Goal: Task Accomplishment & Management: Use online tool/utility

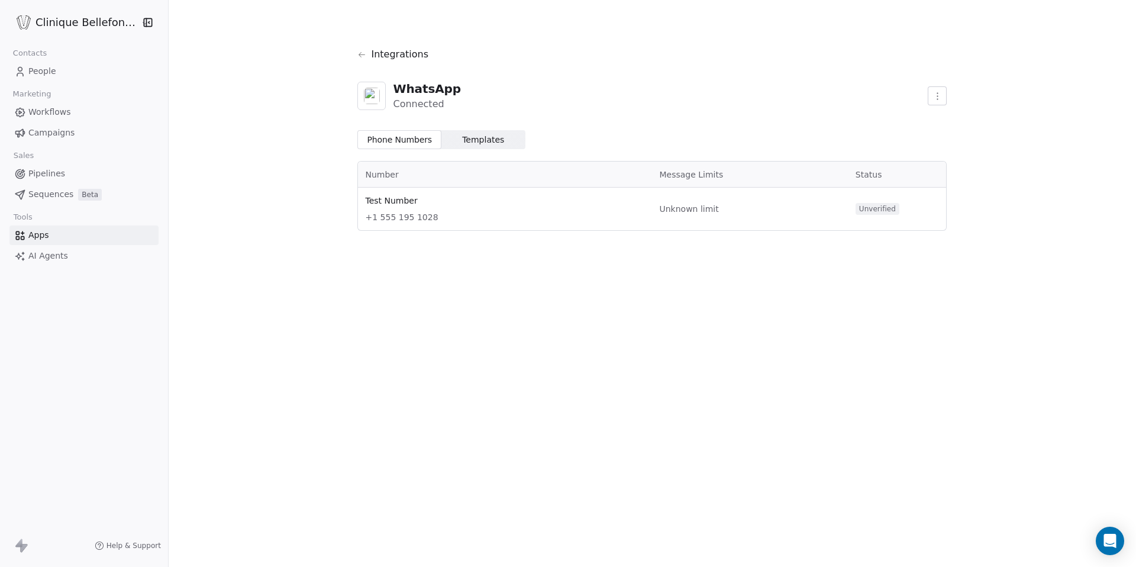
click at [476, 137] on span "Templates" at bounding box center [483, 140] width 42 height 12
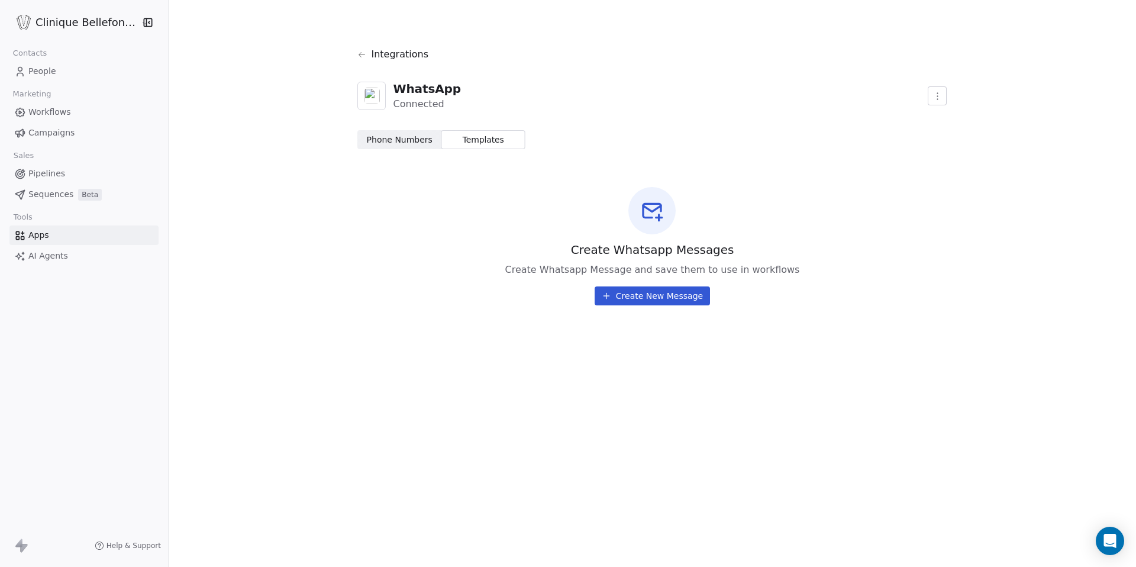
click at [363, 53] on div "Integrations" at bounding box center [651, 54] width 589 height 33
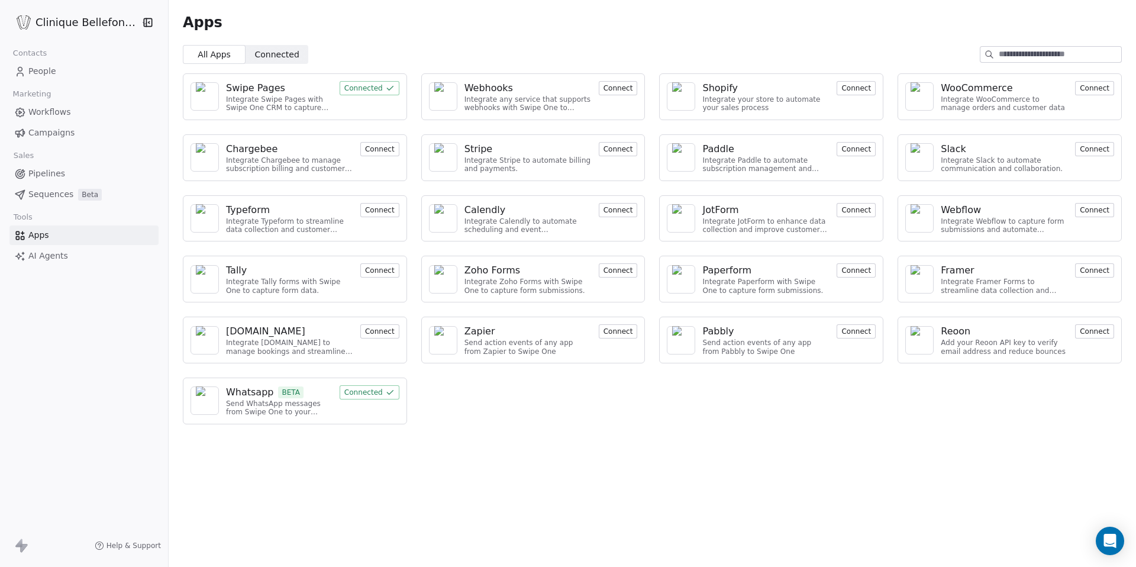
click at [269, 407] on div "Send WhatsApp messages from Swipe One to your customers" at bounding box center [279, 407] width 106 height 17
click at [233, 390] on div "Whatsapp" at bounding box center [250, 392] width 48 height 14
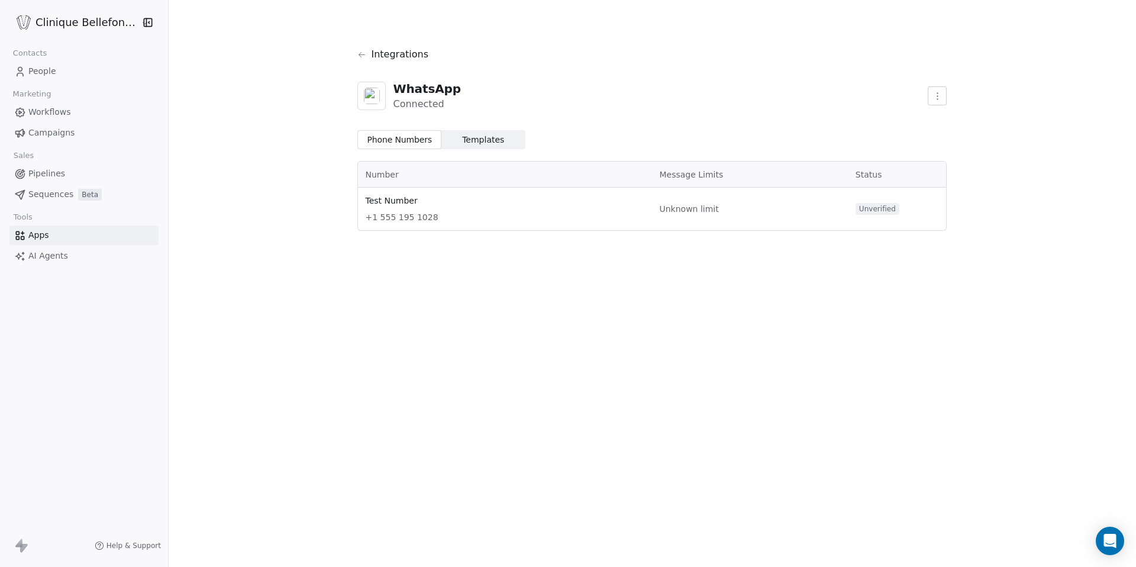
click at [358, 53] on icon at bounding box center [361, 54] width 7 height 5
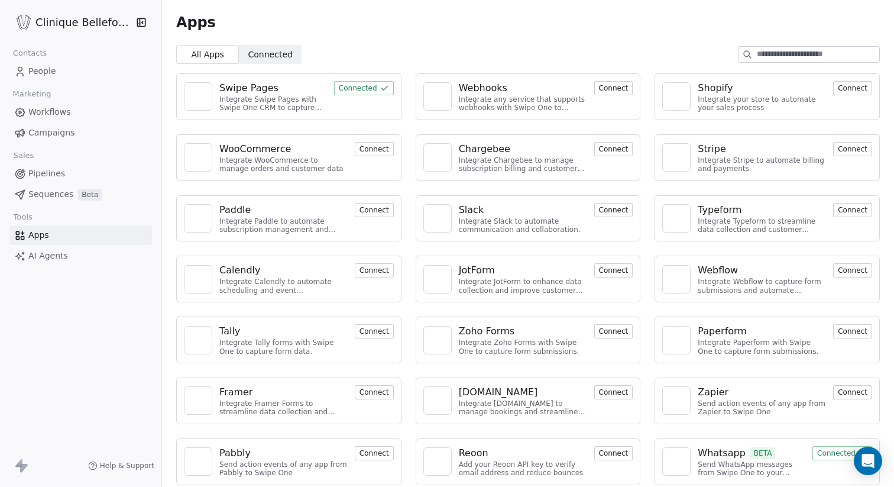
scroll to position [7, 0]
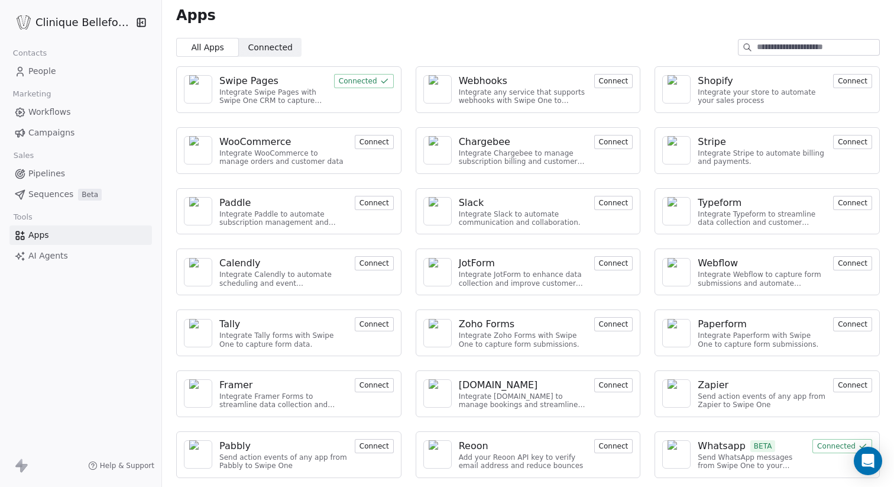
click at [723, 451] on div "Whatsapp" at bounding box center [722, 446] width 48 height 14
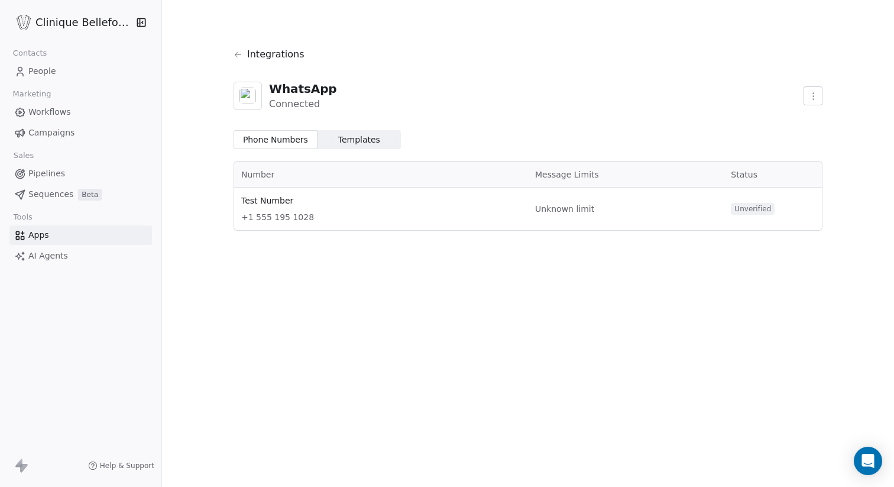
click at [56, 235] on link "Apps" at bounding box center [80, 235] width 143 height 20
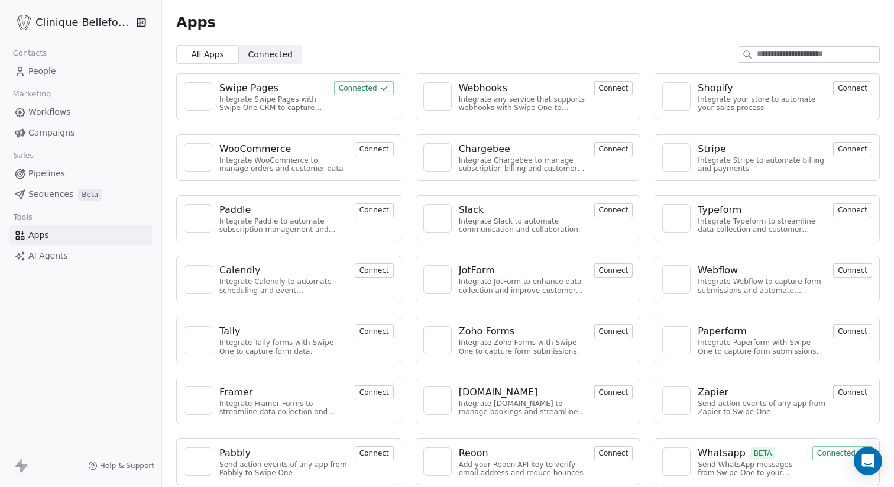
scroll to position [7, 0]
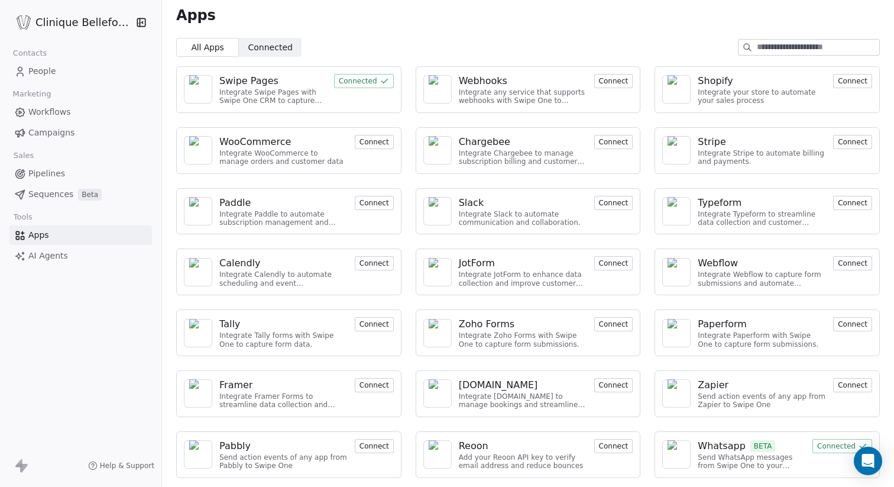
click at [716, 441] on div "Whatsapp" at bounding box center [722, 446] width 48 height 14
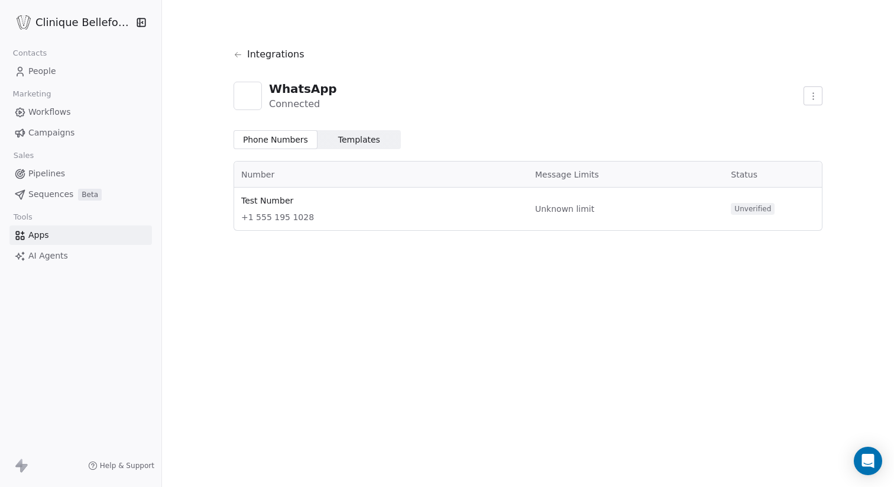
click at [37, 72] on span "People" at bounding box center [42, 71] width 28 height 12
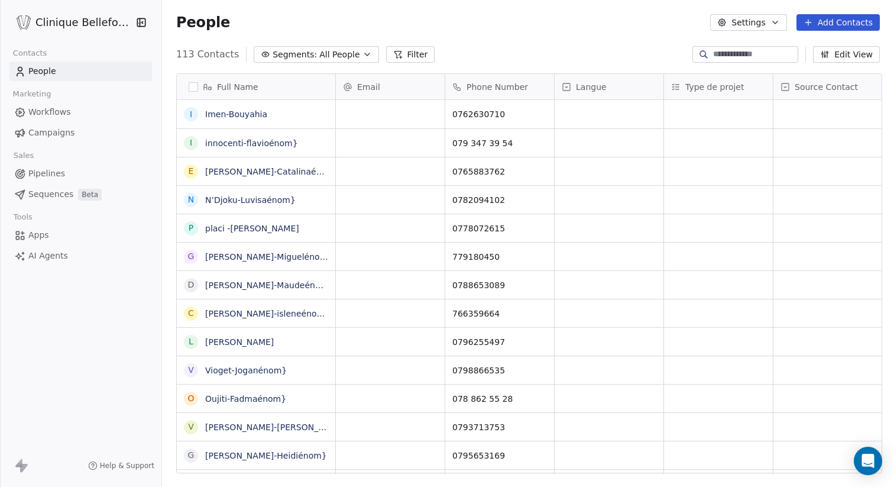
scroll to position [428, 735]
click at [48, 113] on span "Workflows" at bounding box center [49, 112] width 43 height 12
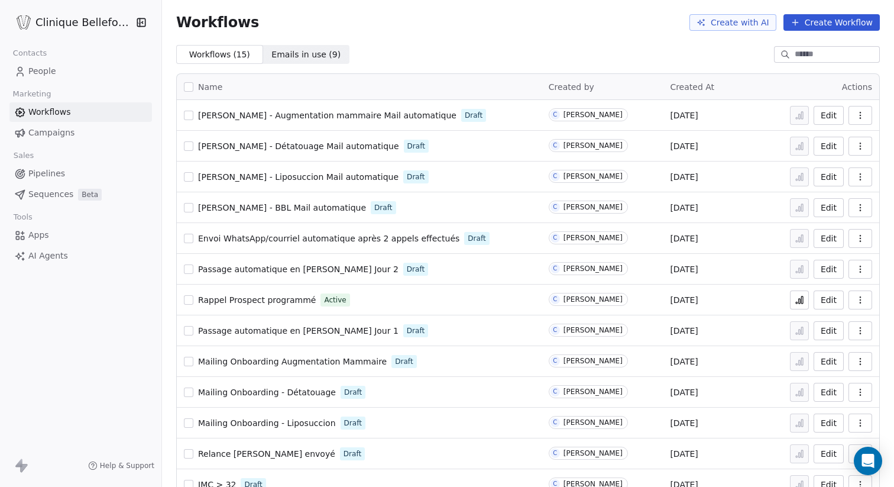
click at [51, 136] on span "Campaigns" at bounding box center [51, 133] width 46 height 12
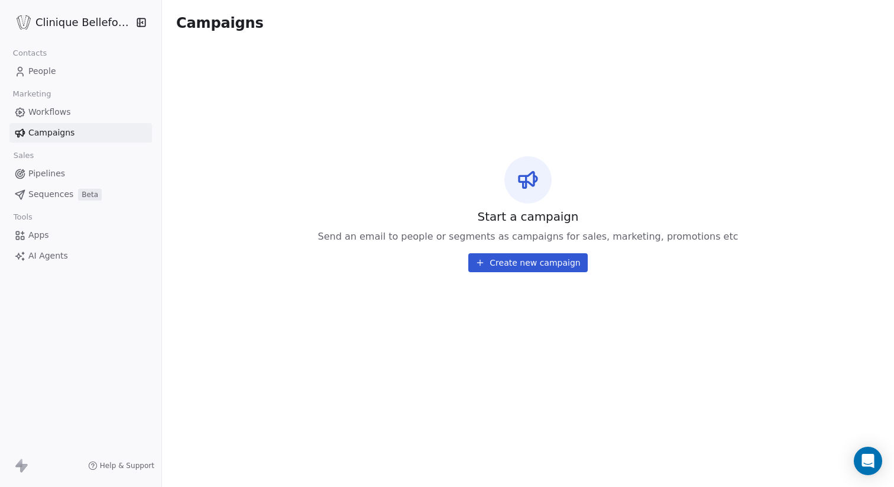
click at [54, 177] on span "Pipelines" at bounding box center [46, 173] width 37 height 12
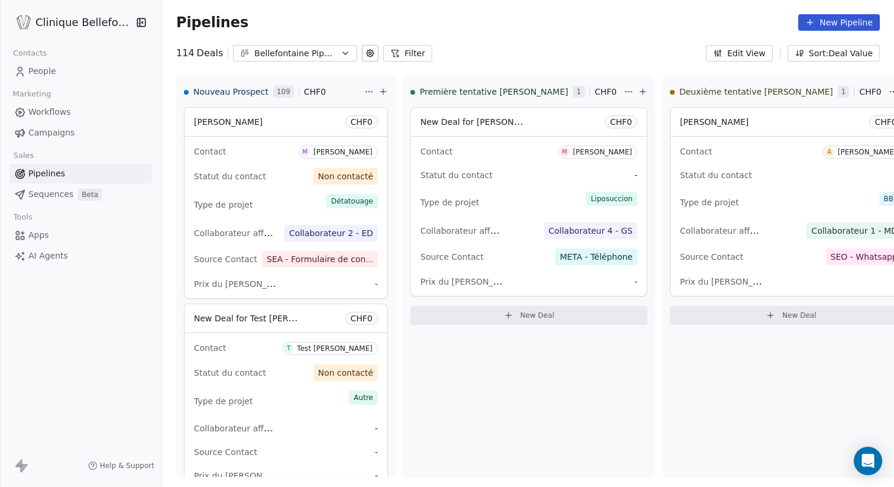
click at [50, 194] on span "Sequences" at bounding box center [50, 194] width 45 height 12
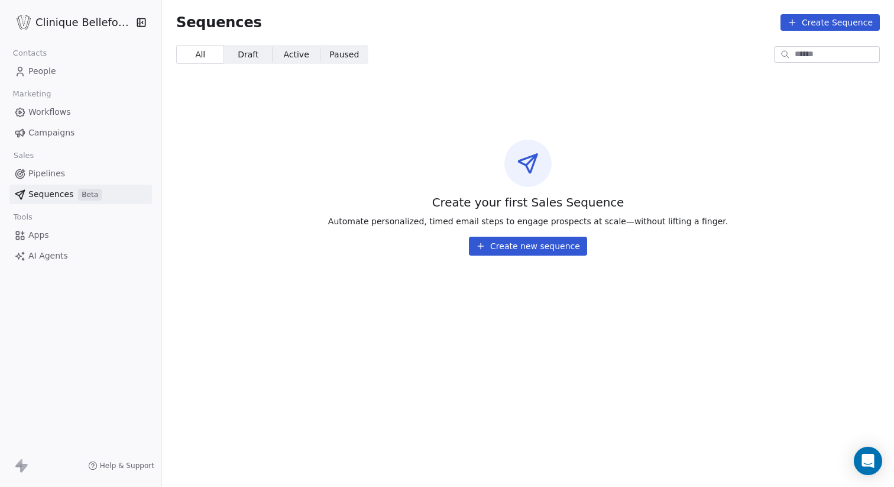
click at [43, 232] on span "Apps" at bounding box center [38, 235] width 21 height 12
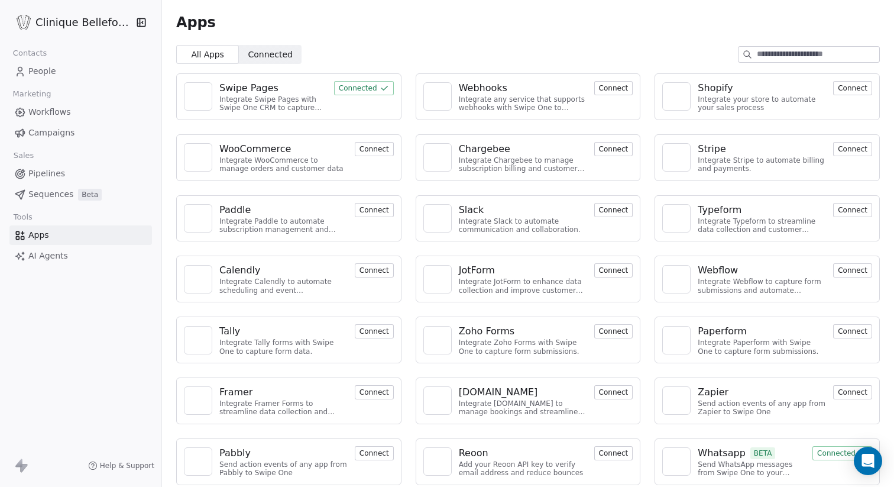
scroll to position [7, 0]
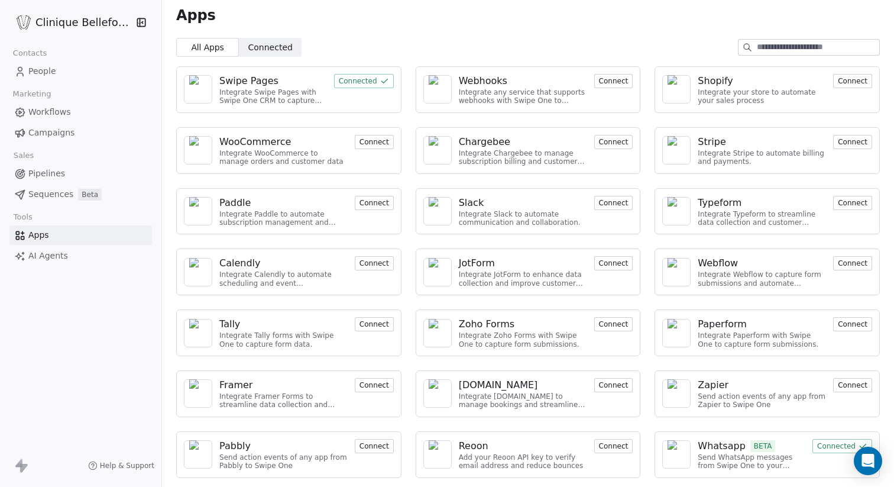
click at [64, 70] on link "People" at bounding box center [80, 72] width 143 height 20
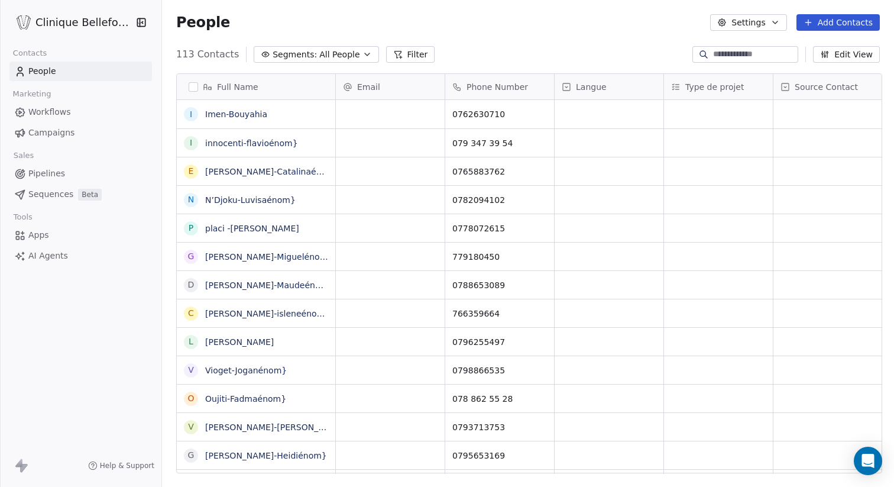
scroll to position [428, 735]
click at [57, 169] on span "Pipelines" at bounding box center [46, 173] width 37 height 12
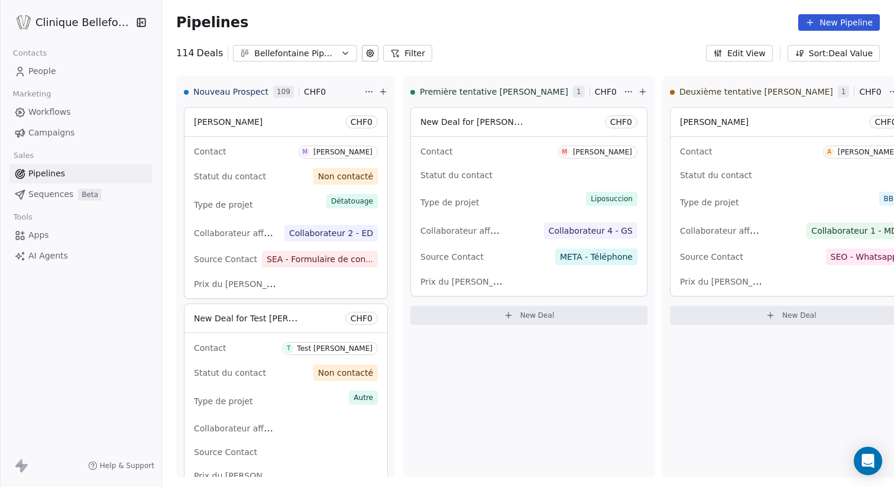
click at [51, 194] on span "Sequences" at bounding box center [50, 194] width 45 height 12
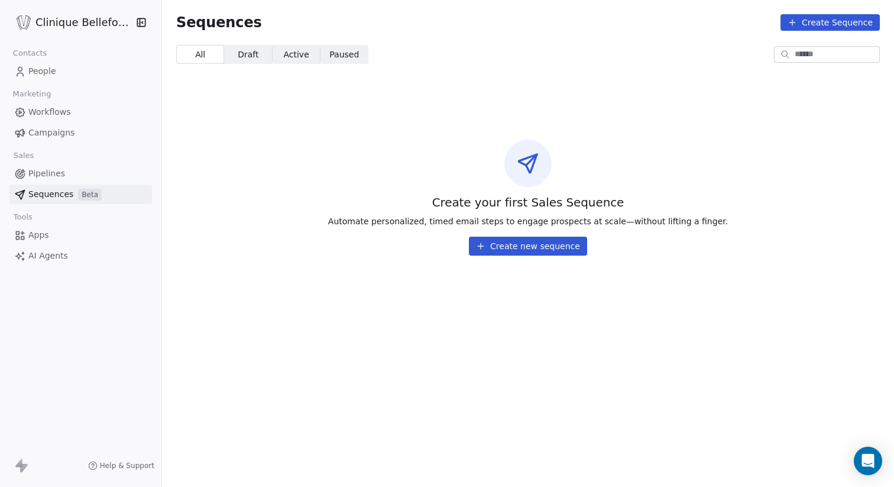
click at [73, 73] on link "People" at bounding box center [80, 72] width 143 height 20
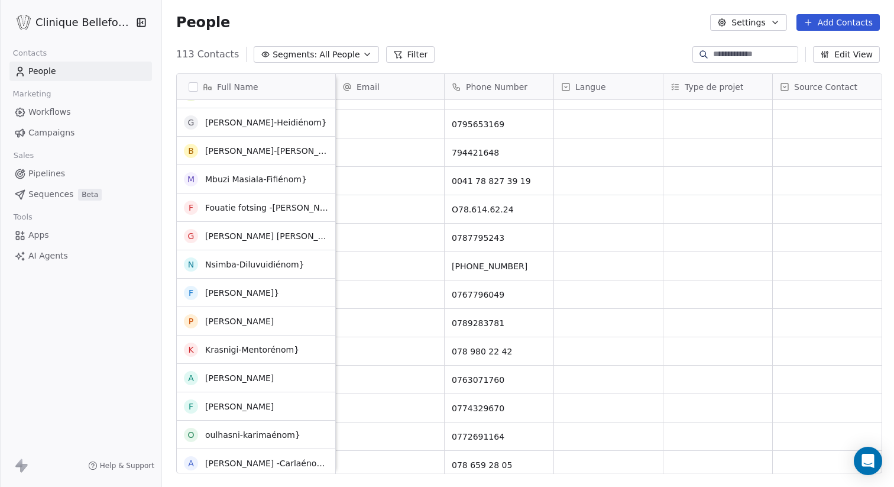
scroll to position [341, 0]
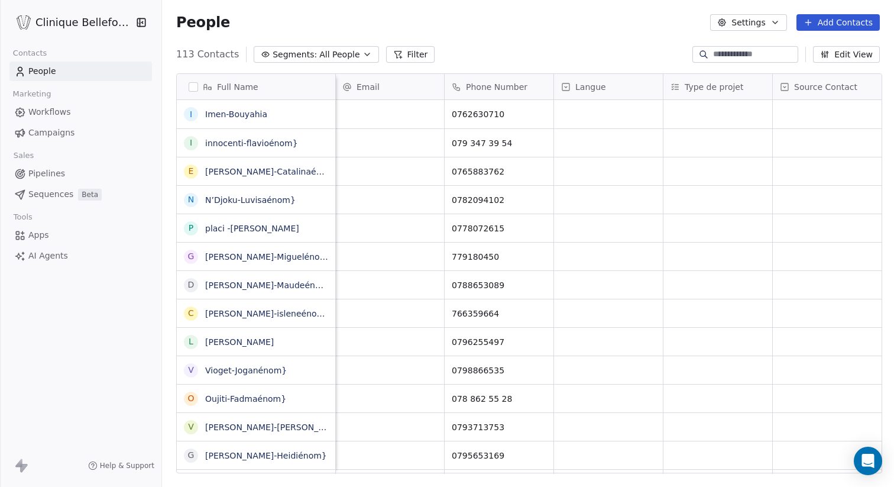
click at [53, 237] on link "Apps" at bounding box center [80, 235] width 143 height 20
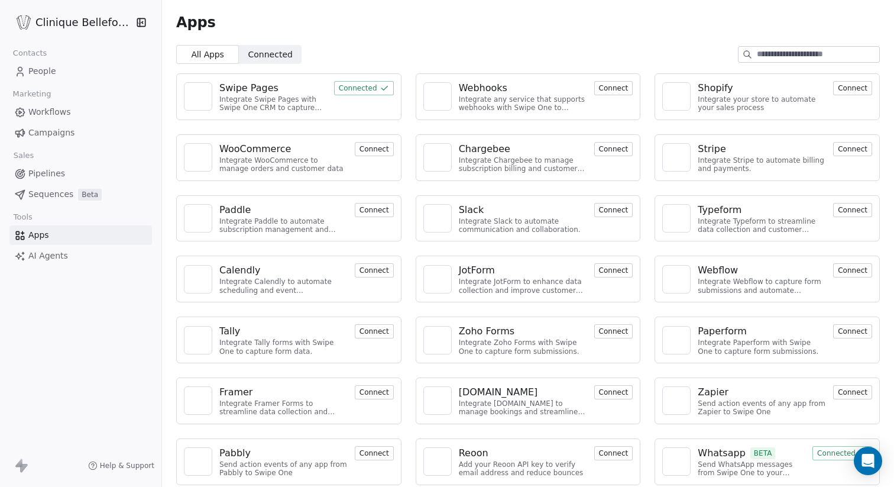
click at [75, 20] on html "Clinique Bellefontaine Contacts People Marketing Workflows Campaigns Sales Pipe…" at bounding box center [447, 243] width 894 height 487
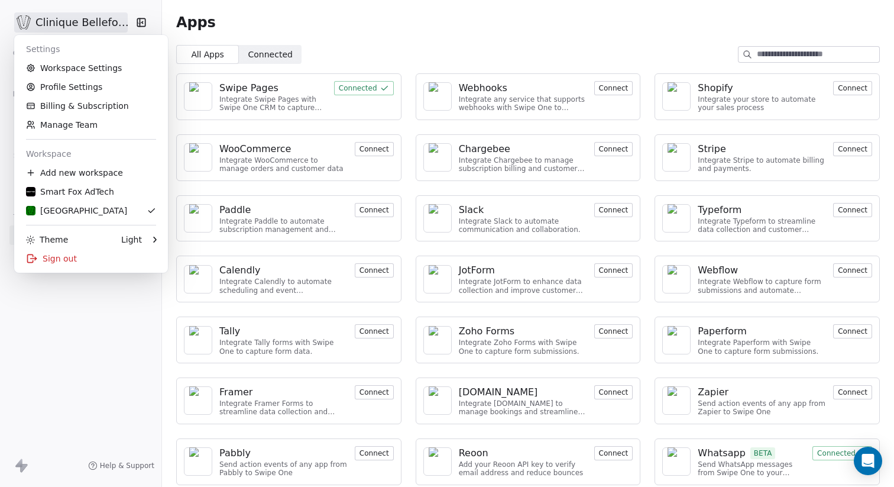
click at [731, 452] on html "Clinique Bellefontaine Contacts People Marketing Workflows Campaigns Sales Pipe…" at bounding box center [447, 243] width 894 height 487
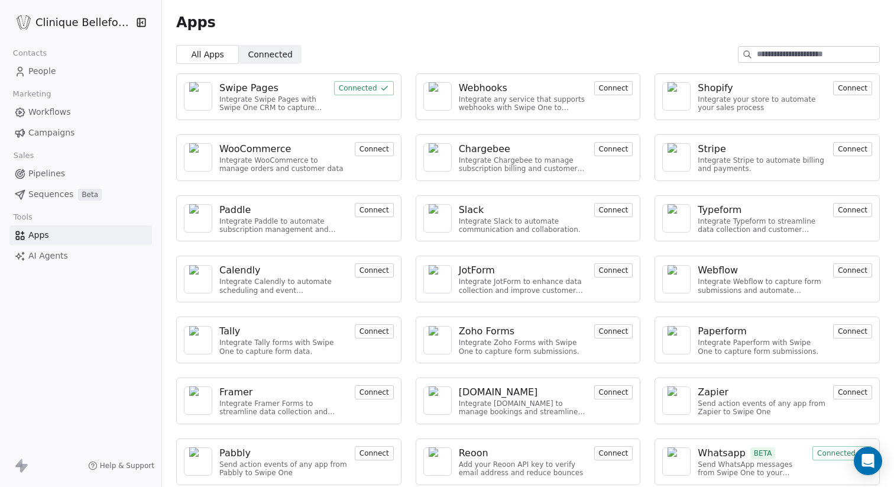
click at [727, 452] on div "Whatsapp" at bounding box center [722, 453] width 48 height 14
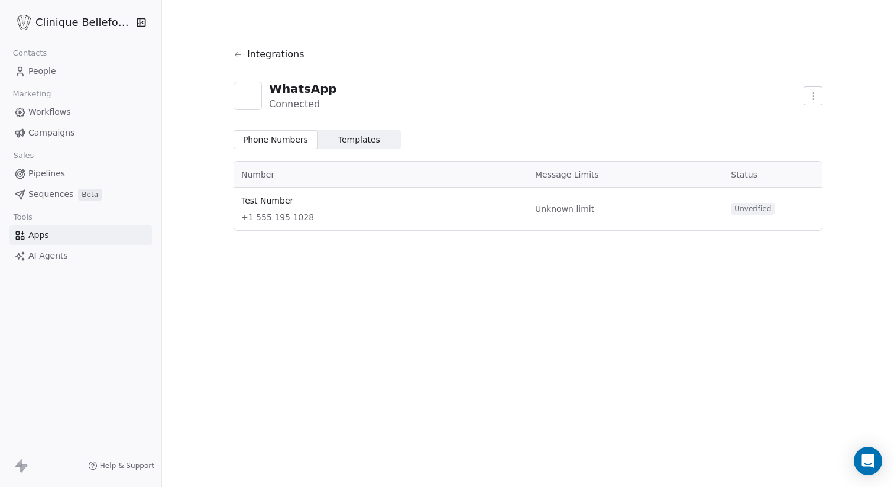
click at [818, 92] on html "Clinique Bellefontaine Contacts People Marketing Workflows Campaigns Sales Pipe…" at bounding box center [447, 243] width 894 height 487
click at [664, 170] on html "Clinique Bellefontaine Contacts People Marketing Workflows Campaigns Sales Pipe…" at bounding box center [447, 243] width 894 height 487
click at [499, 190] on td "Test Number +1 555 195 1028" at bounding box center [381, 209] width 294 height 43
click at [248, 208] on div "Test Number +1 555 195 1028" at bounding box center [381, 209] width 280 height 28
click at [373, 144] on span "Templates Templates" at bounding box center [360, 139] width 84 height 19
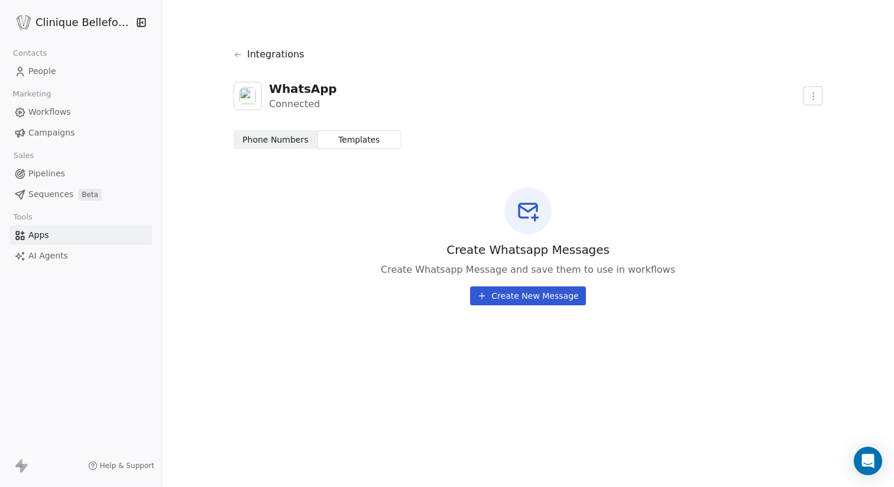
click at [514, 293] on button "Create New Message" at bounding box center [527, 295] width 115 height 19
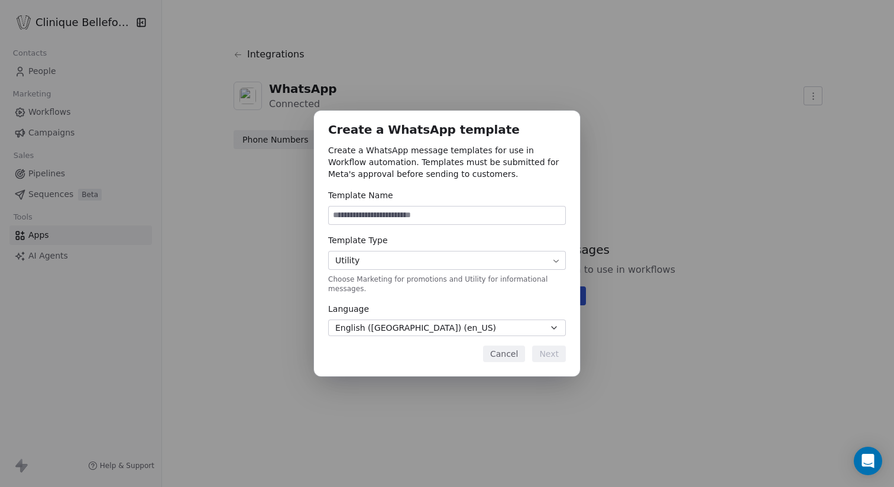
click at [398, 209] on input at bounding box center [447, 215] width 237 height 18
type input "****"
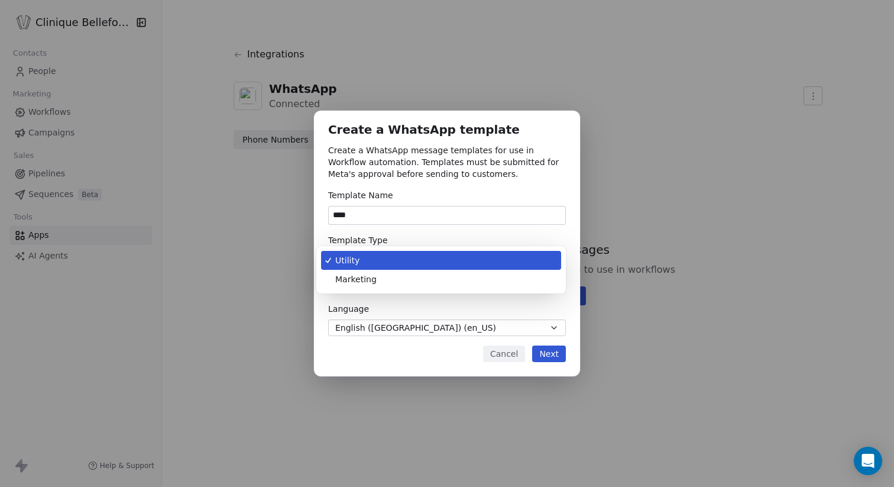
click at [424, 257] on body "Clinique Bellefontaine Contacts People Marketing Workflows Campaigns Sales Pipe…" at bounding box center [447, 243] width 894 height 487
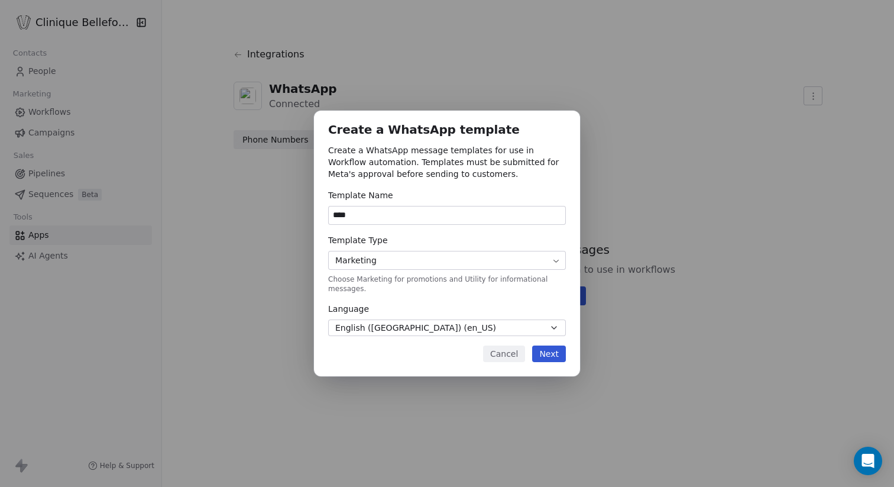
click at [417, 328] on span "English ([GEOGRAPHIC_DATA]) (en_US)" at bounding box center [415, 328] width 161 height 12
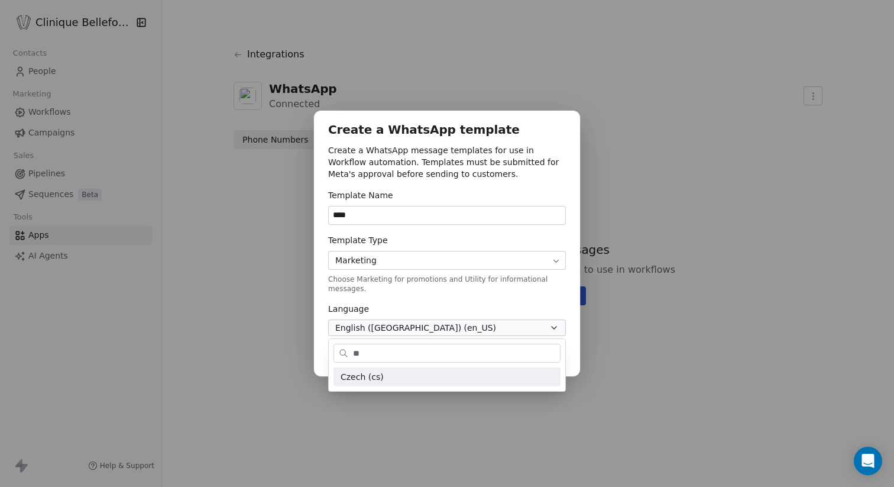
type input "*"
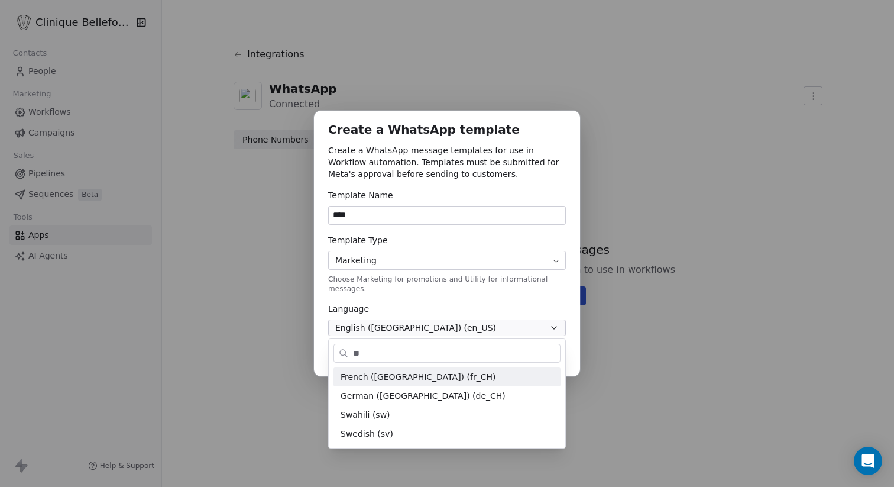
type input "**"
click at [434, 377] on span "French ([GEOGRAPHIC_DATA]) (fr_CH)" at bounding box center [418, 377] width 155 height 12
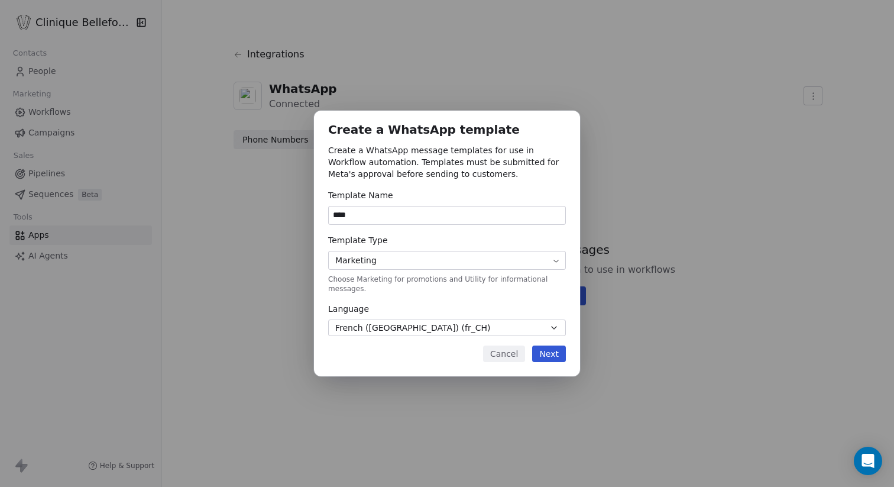
click at [555, 356] on button "Next" at bounding box center [549, 353] width 34 height 17
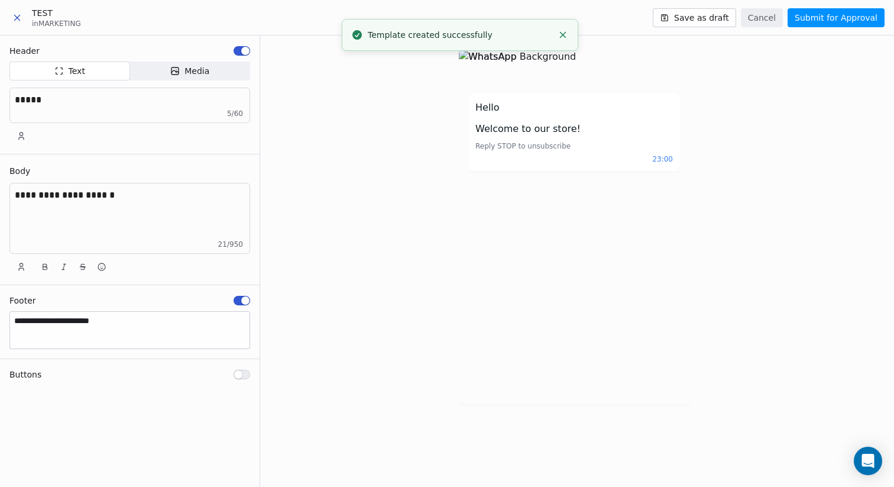
click at [83, 113] on div "*****" at bounding box center [129, 105] width 241 height 35
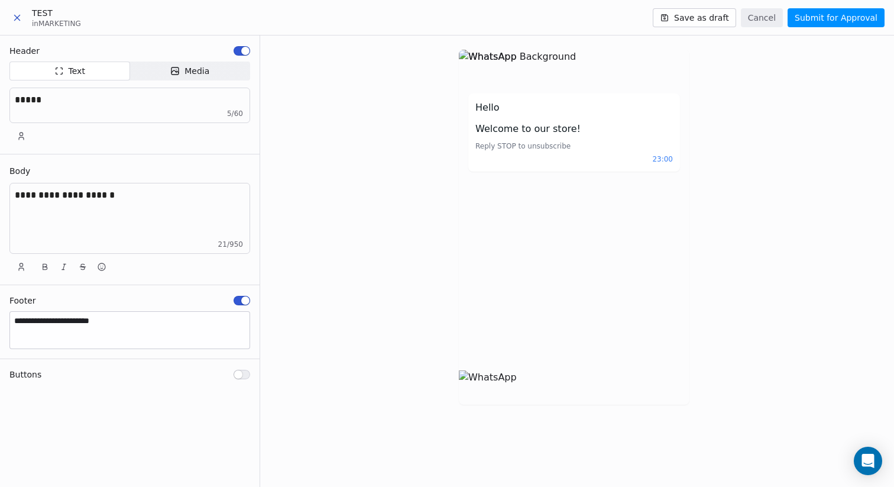
click at [74, 328] on textarea "**********" at bounding box center [130, 330] width 240 height 37
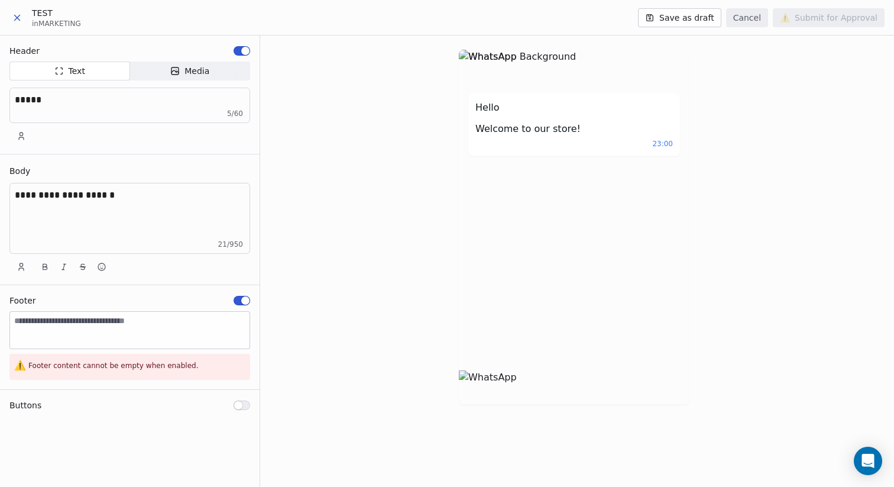
click at [165, 77] on button "Media Media" at bounding box center [190, 71] width 121 height 19
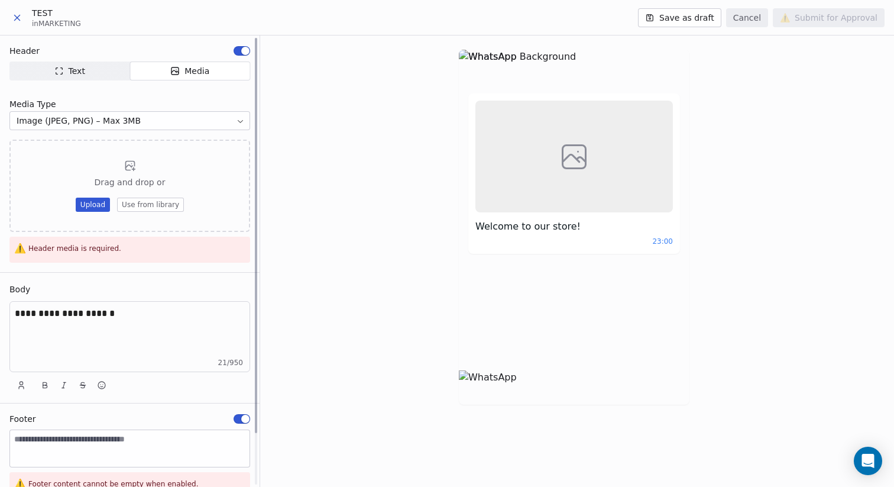
click at [94, 68] on span "Text Text" at bounding box center [69, 71] width 121 height 12
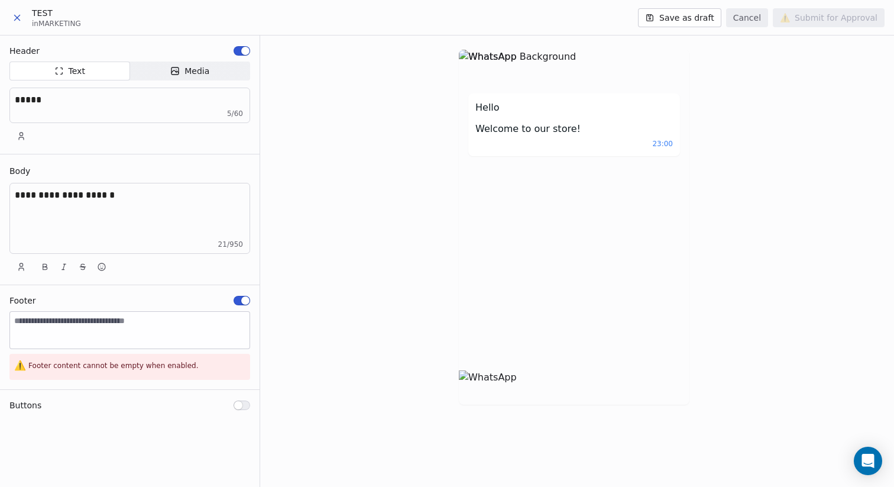
click at [687, 23] on button "Save as draft" at bounding box center [679, 17] width 83 height 19
click at [689, 19] on button "Save as draft" at bounding box center [679, 17] width 83 height 19
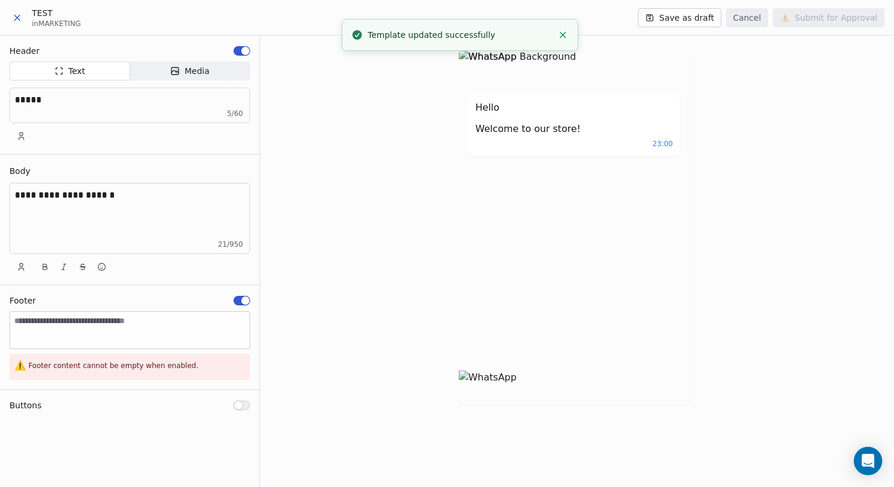
click at [16, 21] on icon at bounding box center [17, 17] width 11 height 11
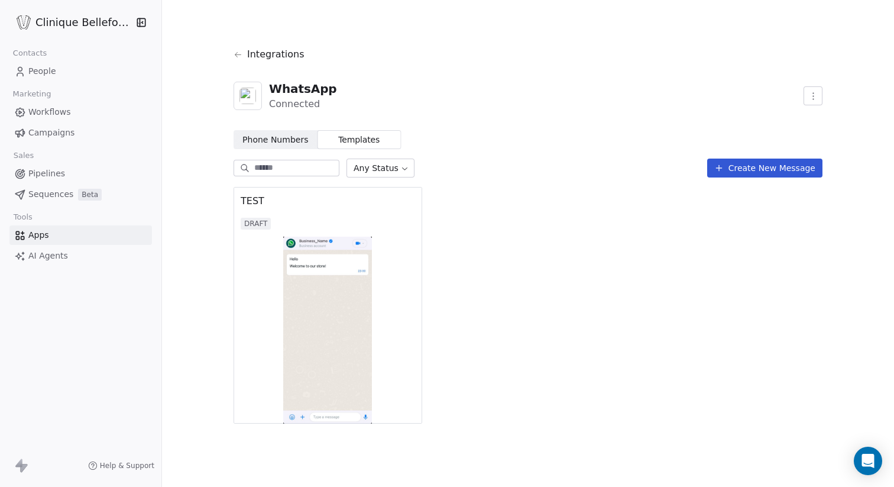
click at [380, 220] on div "DRAFT" at bounding box center [328, 224] width 175 height 12
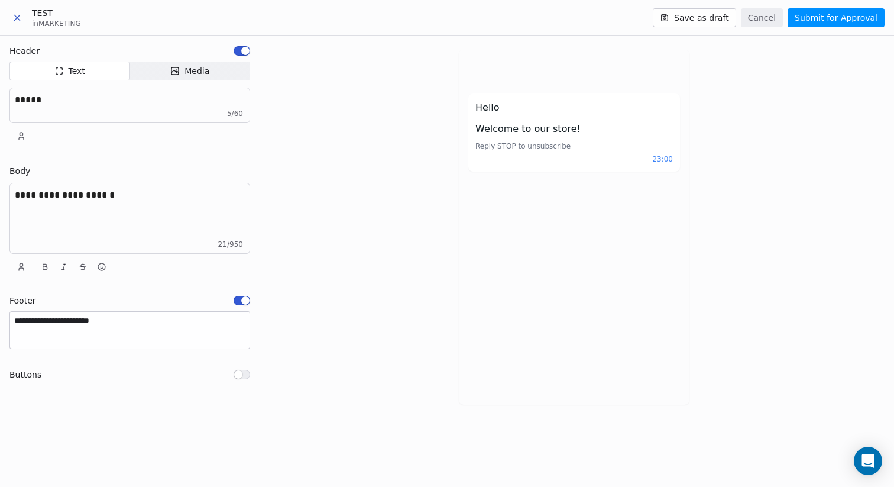
click at [595, 391] on img at bounding box center [574, 387] width 231 height 34
click at [589, 182] on div "Hello Welcome to our store! Reply STOP to unsubscribe 23:00" at bounding box center [574, 136] width 231 height 104
click at [99, 198] on p "**********" at bounding box center [130, 195] width 230 height 14
drag, startPoint x: 64, startPoint y: 24, endPoint x: 21, endPoint y: 12, distance: 44.4
click at [21, 12] on div "TEST in MARKETING" at bounding box center [45, 17] width 72 height 21
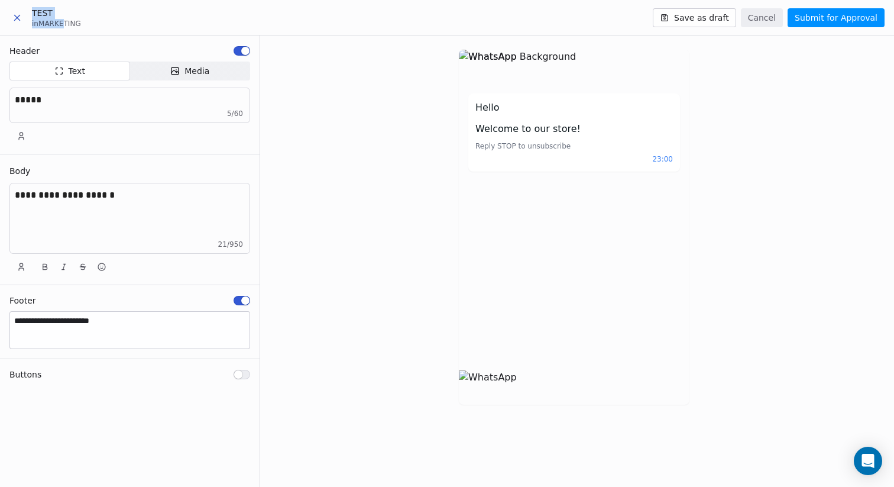
click at [21, 12] on icon at bounding box center [17, 17] width 11 height 11
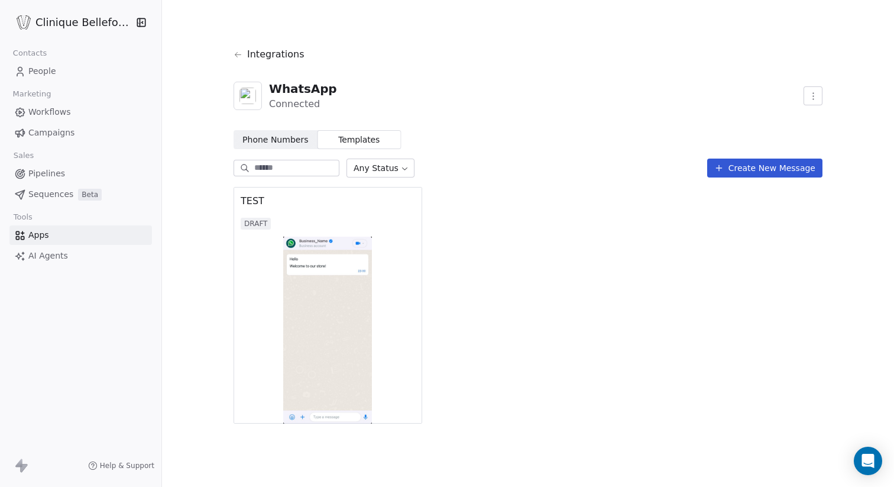
click at [279, 137] on span "Phone Numbers" at bounding box center [276, 140] width 66 height 12
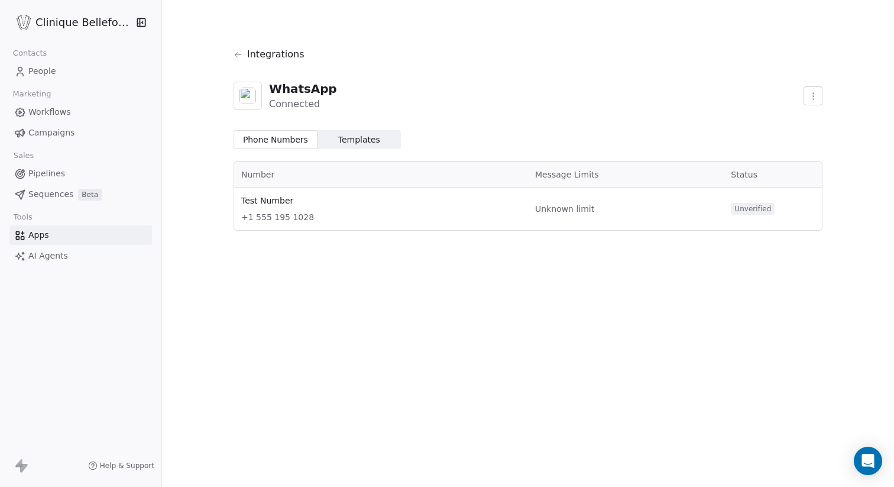
click at [57, 63] on link "People" at bounding box center [80, 72] width 143 height 20
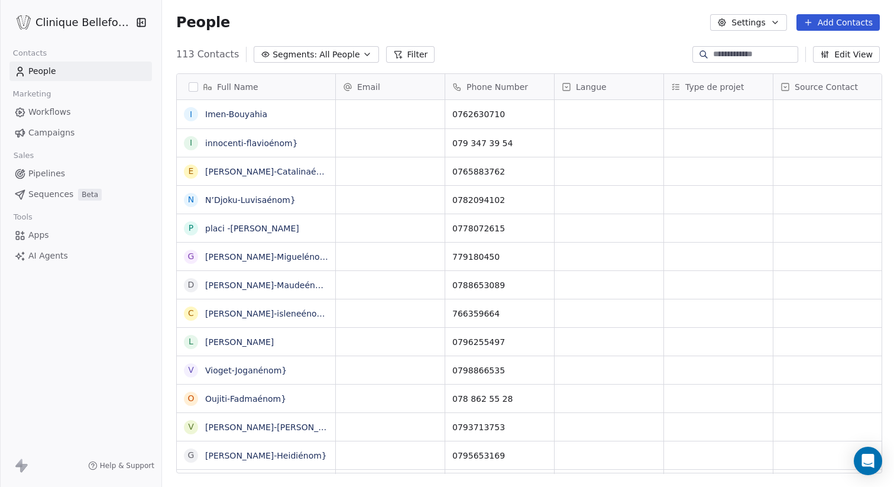
scroll to position [428, 735]
click at [226, 115] on link "Imen-Bouyahia" at bounding box center [236, 113] width 62 height 9
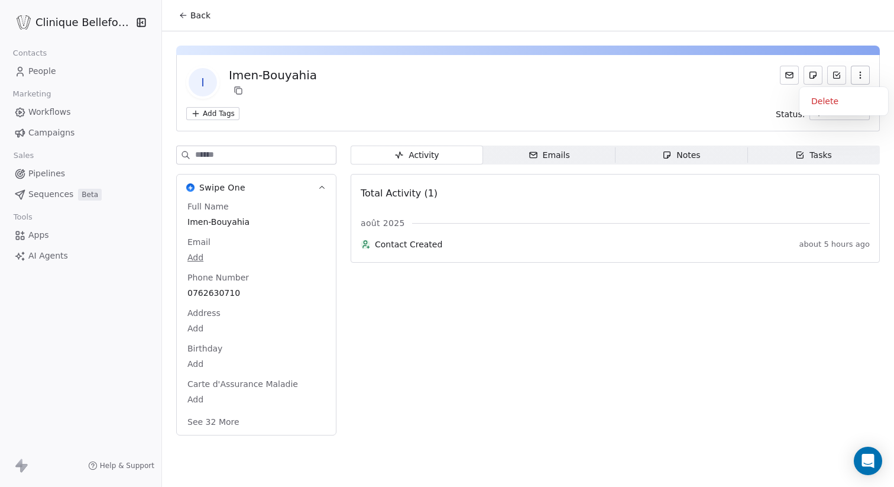
click at [857, 70] on button "button" at bounding box center [860, 75] width 19 height 19
click at [833, 70] on icon at bounding box center [836, 74] width 9 height 9
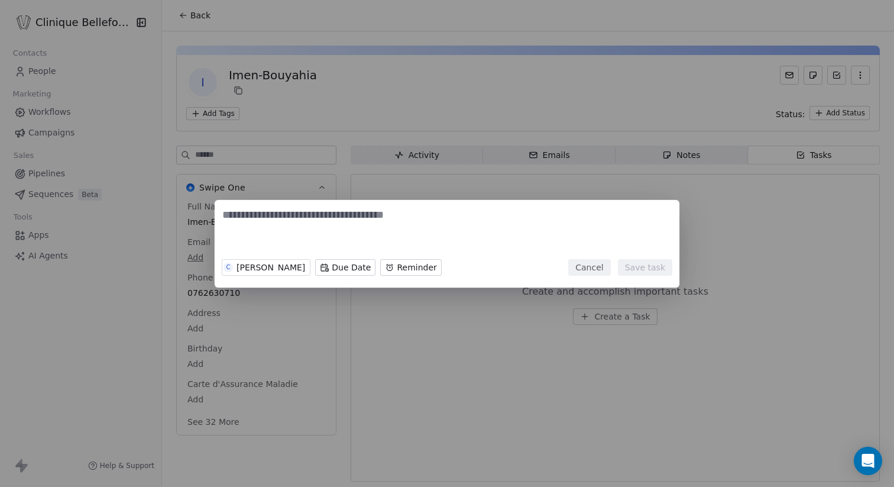
click at [600, 266] on button "Cancel" at bounding box center [589, 267] width 42 height 17
